Goal: Information Seeking & Learning: Learn about a topic

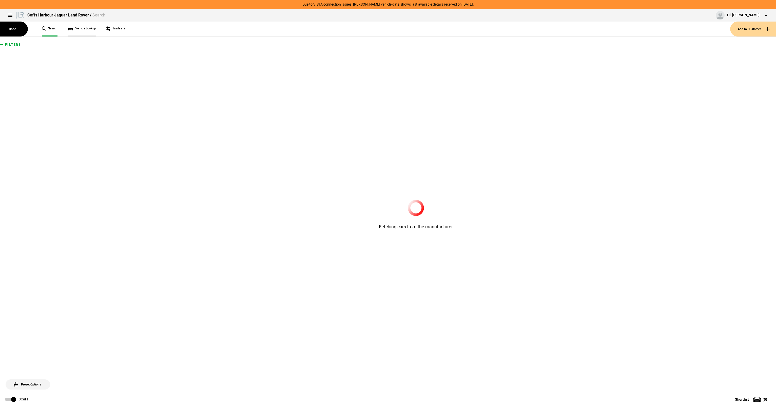
click at [84, 28] on link "Vehicle Lookup" at bounding box center [82, 29] width 28 height 15
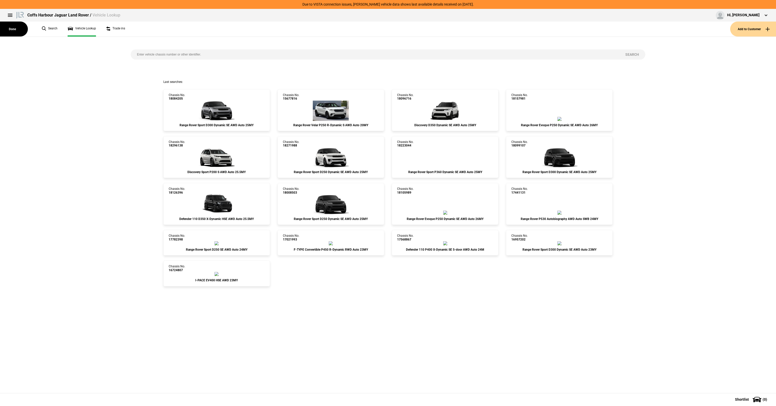
click at [190, 53] on input "search" at bounding box center [375, 54] width 489 height 10
paste input "[US_VEHICLE_IDENTIFICATION_NUMBER]"
type input "[US_VEHICLE_IDENTIFICATION_NUMBER]"
click at [637, 54] on button "Search" at bounding box center [632, 54] width 26 height 10
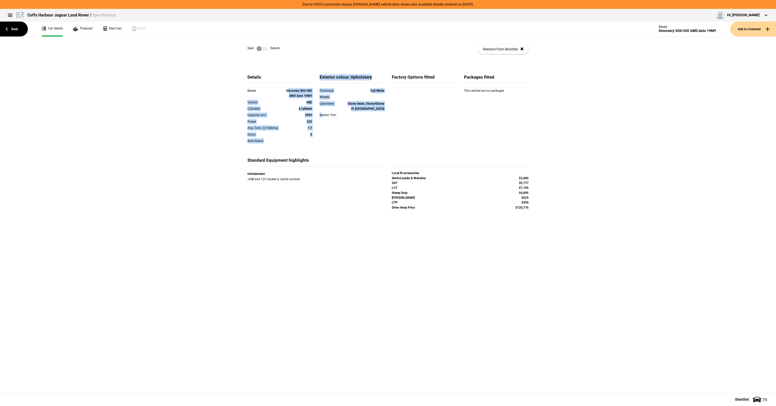
drag, startPoint x: 307, startPoint y: 100, endPoint x: 320, endPoint y: 125, distance: 28.0
click at [320, 125] on div "Details Model Discovery SD6 HSE AWD Auto 19MY Variant HSE Cylinders 6 cylinder …" at bounding box center [388, 115] width 289 height 83
click at [320, 127] on div "Exterior colour, Upholstery Paintwork Fuji White Wheels Upholstery Ebony Seats,…" at bounding box center [352, 102] width 72 height 57
click at [315, 135] on div "Details Model Discovery SD6 HSE AWD Auto 19MY Variant HSE Cylinders 6 cylinder …" at bounding box center [388, 115] width 289 height 83
drag, startPoint x: 314, startPoint y: 139, endPoint x: 287, endPoint y: 111, distance: 38.5
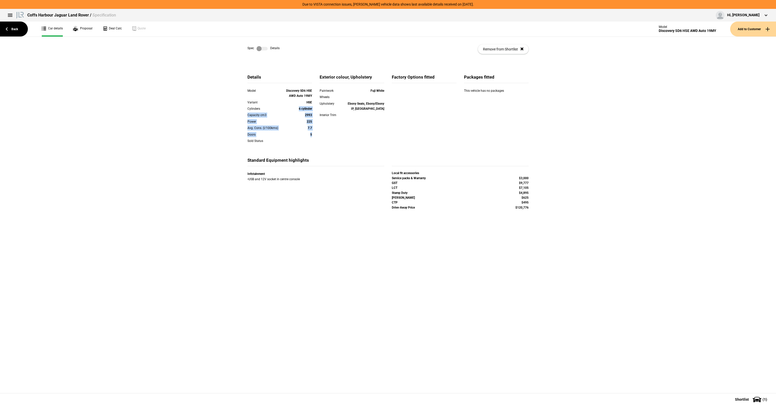
click at [287, 111] on div "Details Model Discovery SD6 HSE AWD Auto 19MY Variant HSE Cylinders 6 cylinder …" at bounding box center [388, 115] width 289 height 83
drag, startPoint x: 287, startPoint y: 111, endPoint x: 287, endPoint y: 100, distance: 11.7
click at [287, 99] on div "Discovery SD6 HSE AWD Auto 19MY" at bounding box center [299, 93] width 26 height 10
drag, startPoint x: 286, startPoint y: 91, endPoint x: 327, endPoint y: 150, distance: 72.3
click at [327, 150] on div "Details Model Discovery SD6 HSE AWD Auto 19MY Variant HSE Cylinders 6 cylinder …" at bounding box center [388, 115] width 289 height 83
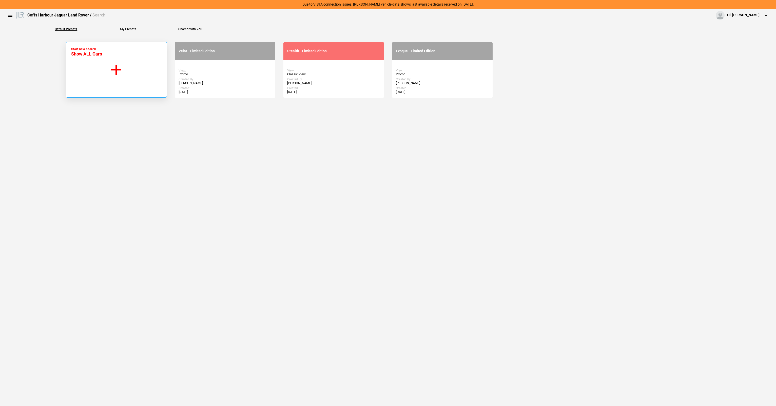
click at [120, 77] on button "Start new search Show ALL Cars" at bounding box center [116, 70] width 101 height 56
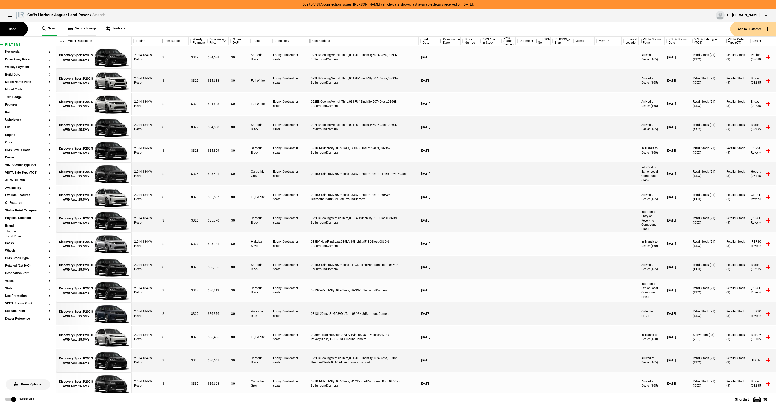
click at [87, 29] on link "Vehicle Lookup" at bounding box center [82, 29] width 28 height 15
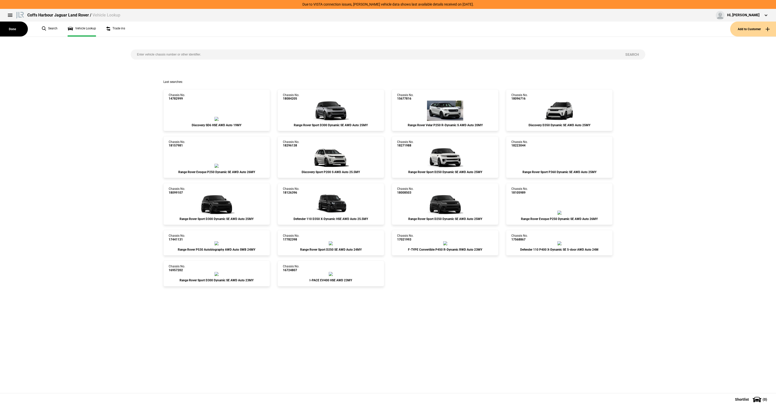
click at [185, 51] on input "search" at bounding box center [375, 54] width 489 height 10
click at [189, 57] on input "search" at bounding box center [375, 54] width 489 height 10
paste input "[US_VEHICLE_IDENTIFICATION_NUMBER]"
type input "[US_VEHICLE_IDENTIFICATION_NUMBER]"
click at [623, 63] on div "SALRA2AK5KA093068 Search" at bounding box center [388, 58] width 523 height 43
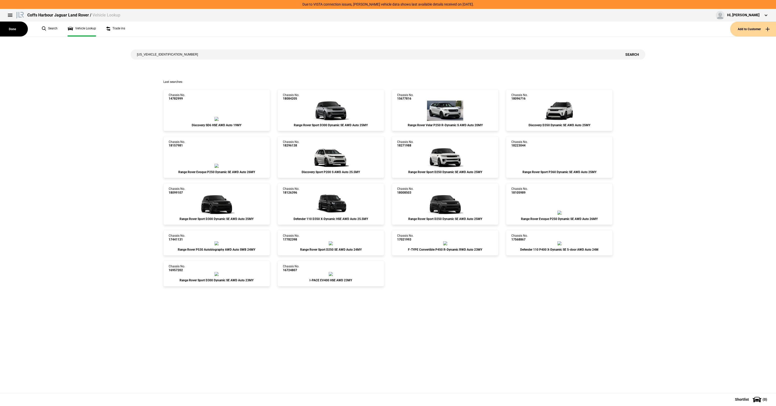
click at [632, 52] on button "Search" at bounding box center [632, 54] width 26 height 10
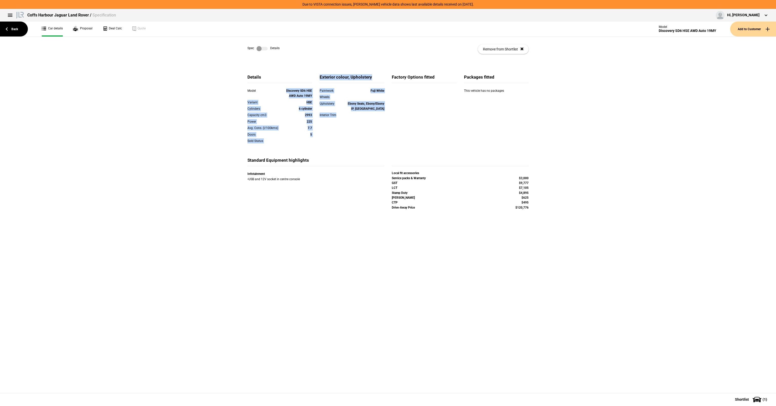
drag, startPoint x: 389, startPoint y: 156, endPoint x: 423, endPoint y: 173, distance: 37.7
click at [422, 174] on div "Details Model Discovery SD6 HSE AWD Auto 19MY Variant HSE Cylinders 6 cylinder …" at bounding box center [388, 145] width 296 height 157
click at [316, 114] on div "Interior Trim" at bounding box center [352, 115] width 72 height 6
drag, startPoint x: 299, startPoint y: 103, endPoint x: 325, endPoint y: 109, distance: 26.9
click at [325, 109] on div "Details Model Discovery SD6 HSE AWD Auto 19MY Variant HSE Cylinders 6 cylinder …" at bounding box center [388, 115] width 289 height 83
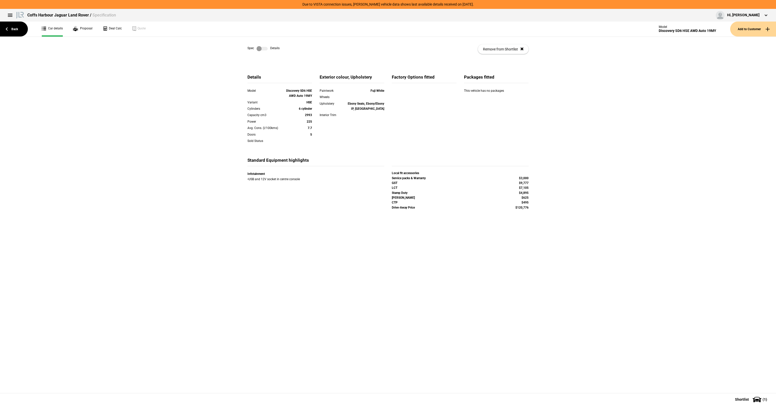
drag, startPoint x: 325, startPoint y: 109, endPoint x: 355, endPoint y: 117, distance: 31.2
click at [355, 117] on div "Interior Trim" at bounding box center [352, 114] width 65 height 5
drag, startPoint x: 305, startPoint y: 93, endPoint x: 343, endPoint y: 148, distance: 66.7
click at [343, 148] on div "Details Model Discovery SD6 HSE AWD Auto 19MY Variant HSE Cylinders 6 cylinder …" at bounding box center [388, 115] width 289 height 83
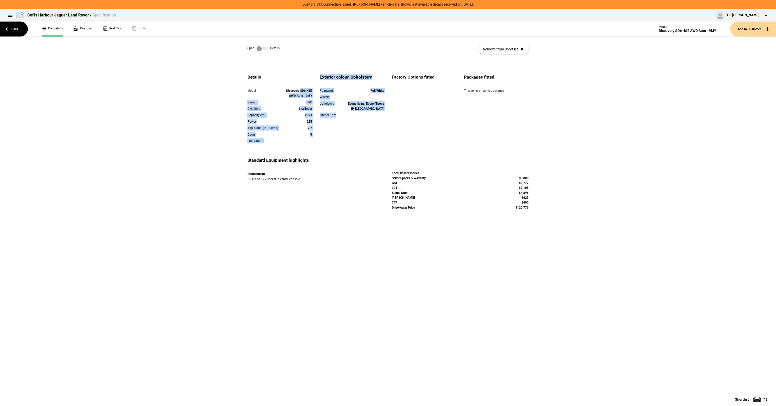
click at [316, 117] on div "Interior Trim" at bounding box center [352, 115] width 72 height 6
drag, startPoint x: 304, startPoint y: 101, endPoint x: 319, endPoint y: 137, distance: 39.2
click at [319, 137] on div "Details Model Discovery SD6 HSE AWD Auto 19MY Variant HSE Cylinders 6 cylinder …" at bounding box center [388, 115] width 289 height 83
click at [228, 42] on div "Spec Details Remove from Shortlist" at bounding box center [388, 52] width 776 height 30
click at [257, 48] on label at bounding box center [262, 48] width 11 height 5
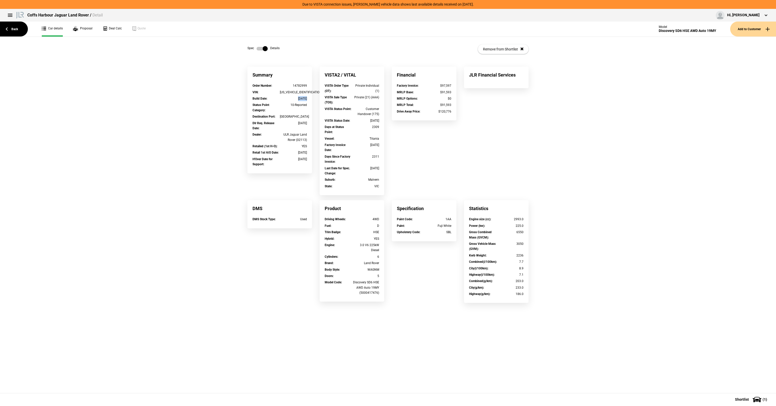
drag, startPoint x: 290, startPoint y: 100, endPoint x: 300, endPoint y: 100, distance: 9.6
click at [300, 100] on div "06/12/2018" at bounding box center [293, 98] width 27 height 5
click at [413, 100] on div "MRLP Options :" at bounding box center [410, 98] width 27 height 5
